Goal: Check status: Check status

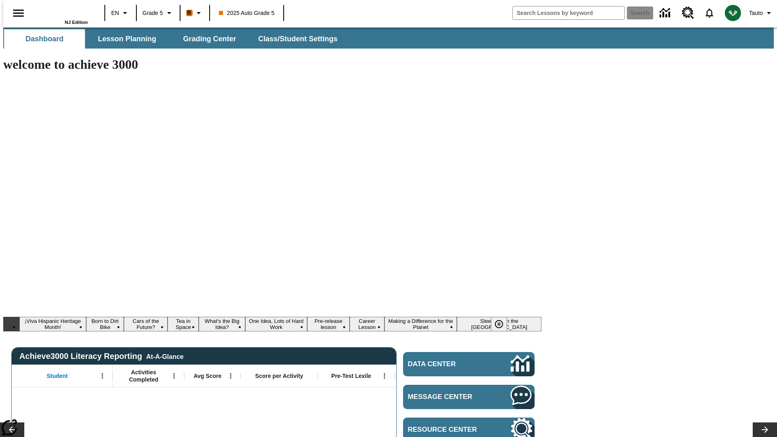
type input "-1"
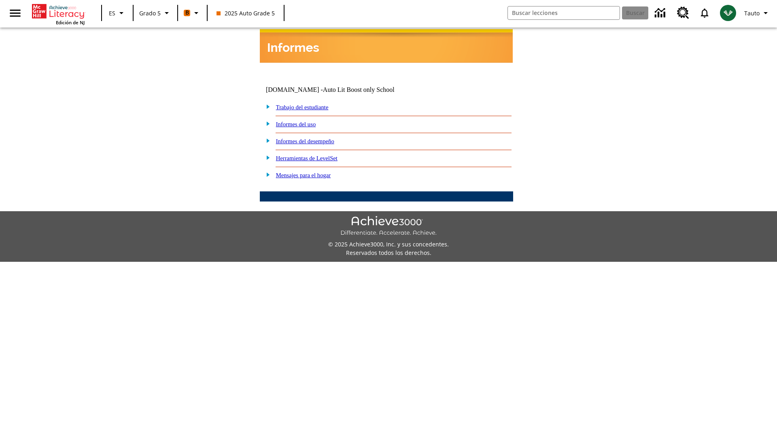
click at [316, 138] on link "Informes del desempeño" at bounding box center [305, 141] width 58 height 6
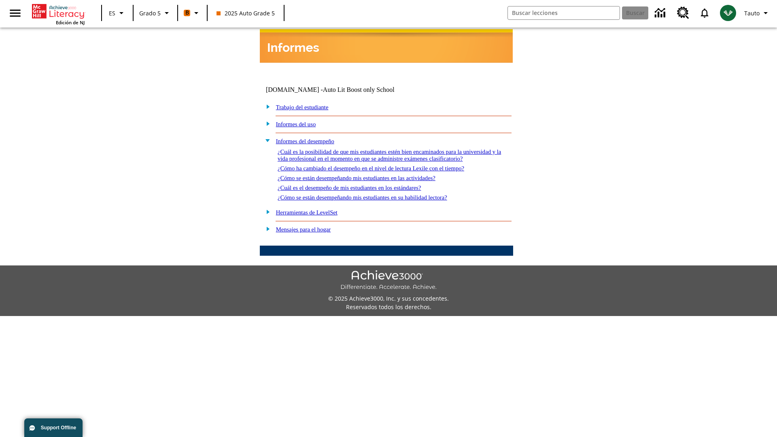
click at [377, 194] on link "¿Cómo se están desempeñando mis estudiantes en su habilidad lectora?" at bounding box center [362, 197] width 169 height 6
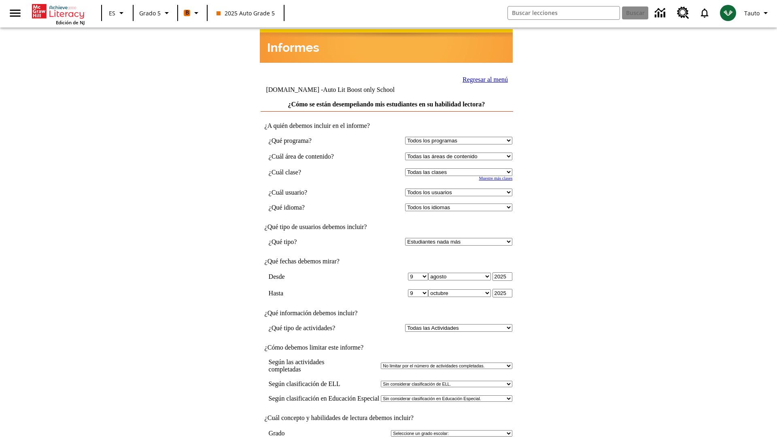
select select "11133131"
select select "21437107"
